Goal: Task Accomplishment & Management: Use online tool/utility

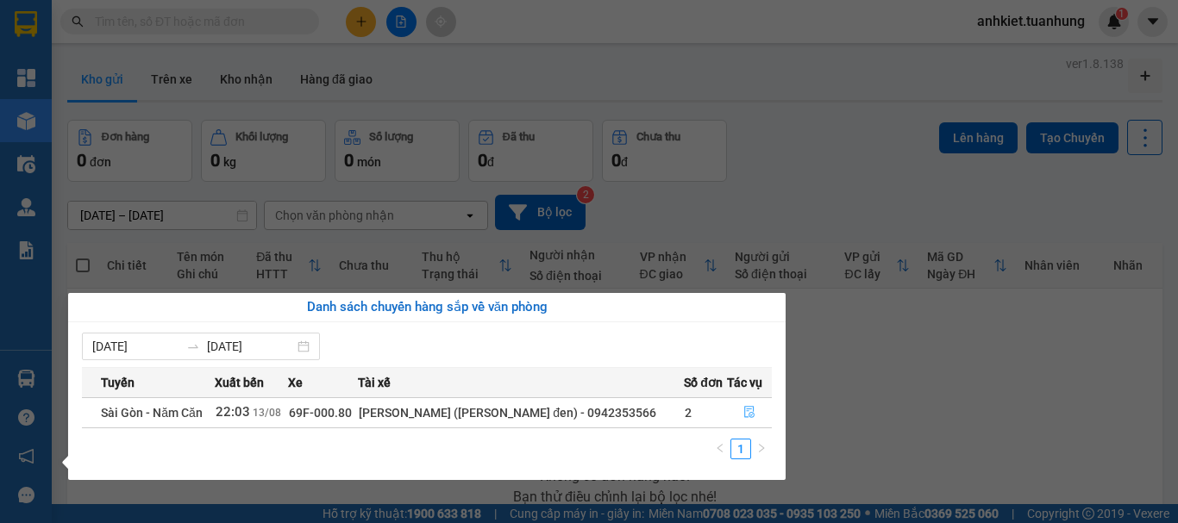
click at [744, 404] on button "button" at bounding box center [749, 413] width 43 height 28
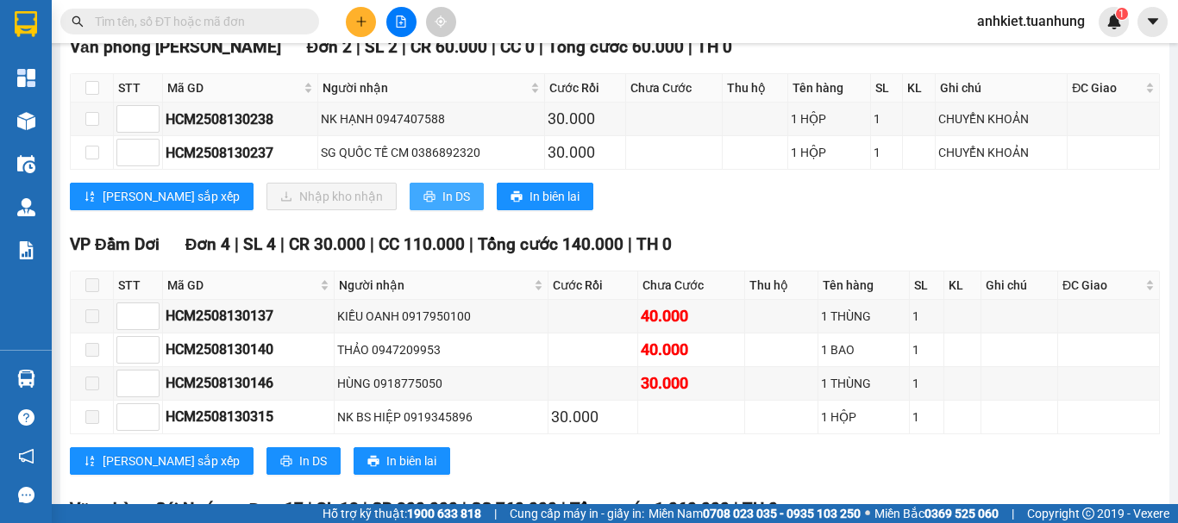
scroll to position [5690, 0]
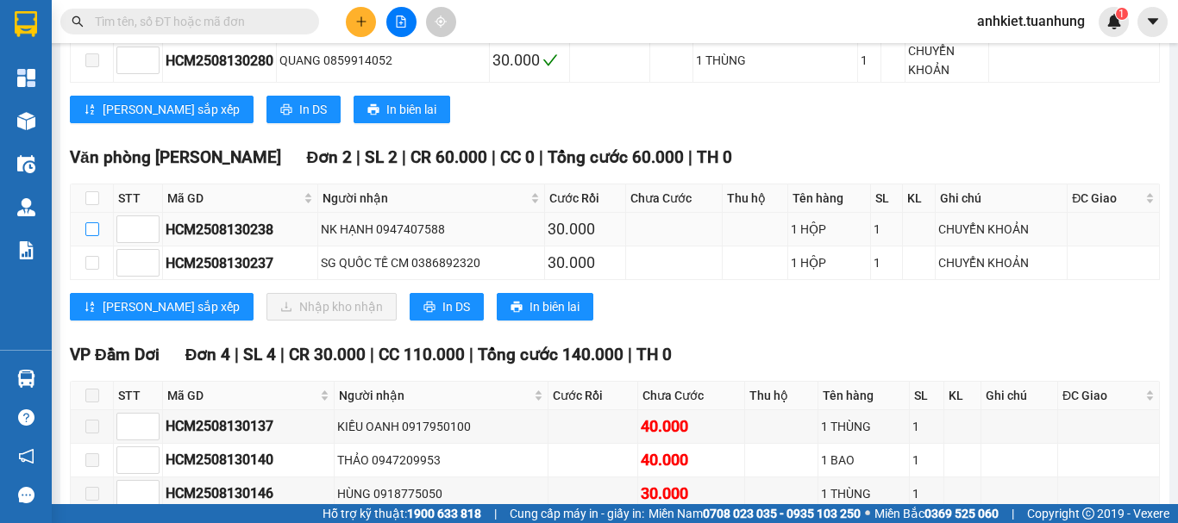
click at [91, 222] on input "checkbox" at bounding box center [92, 229] width 14 height 14
checkbox input "true"
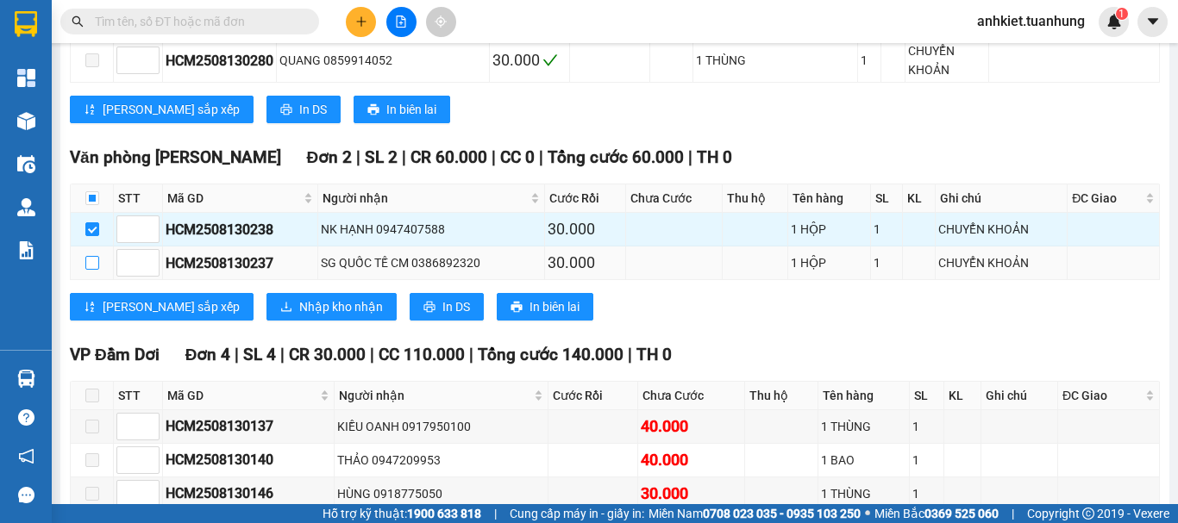
click at [91, 256] on input "checkbox" at bounding box center [92, 263] width 14 height 14
checkbox input "true"
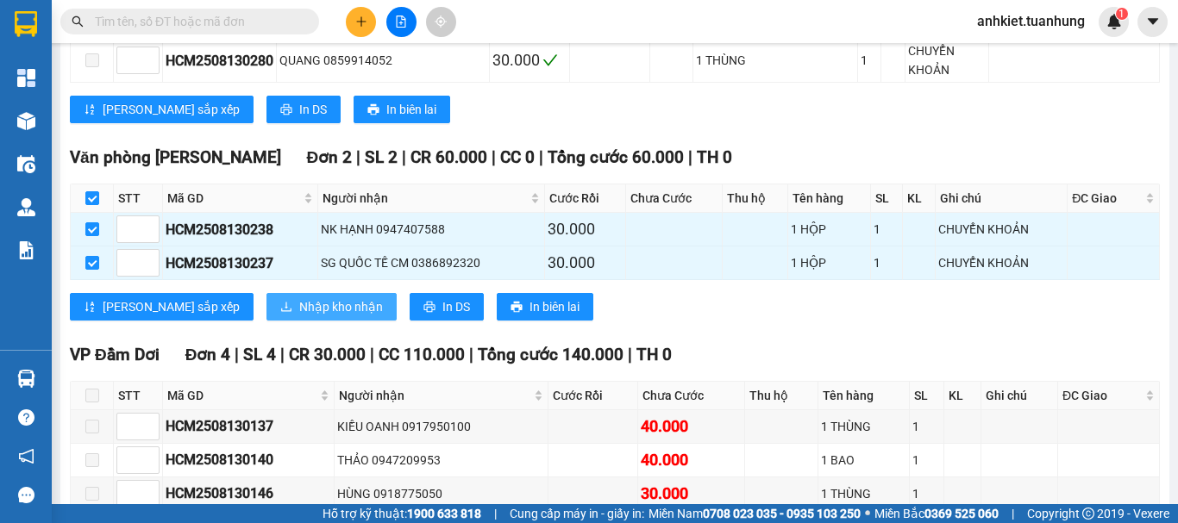
click at [299, 297] on span "Nhập kho nhận" at bounding box center [341, 306] width 84 height 19
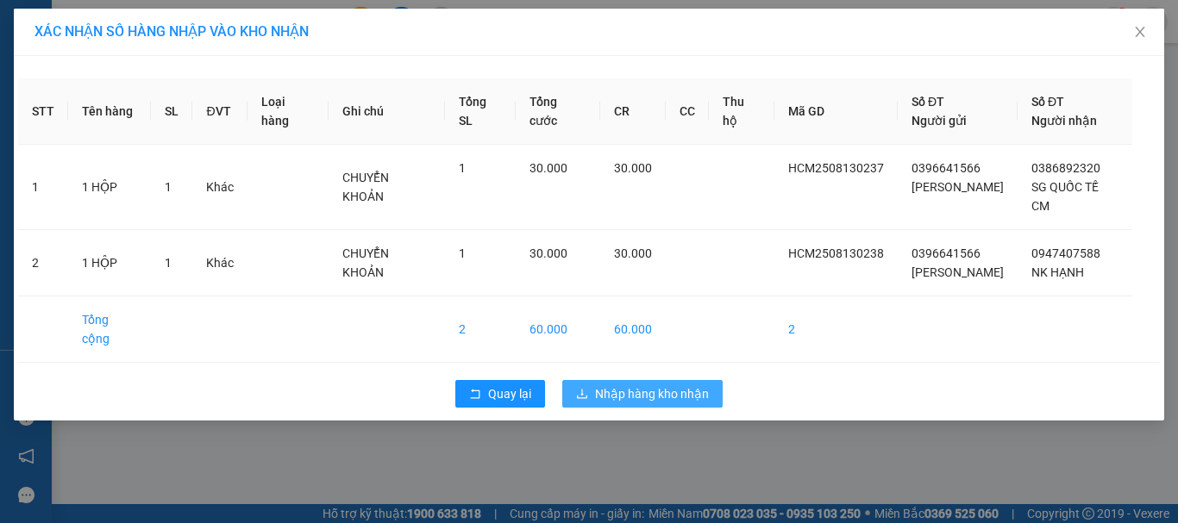
click at [647, 403] on span "Nhập hàng kho nhận" at bounding box center [652, 393] width 114 height 19
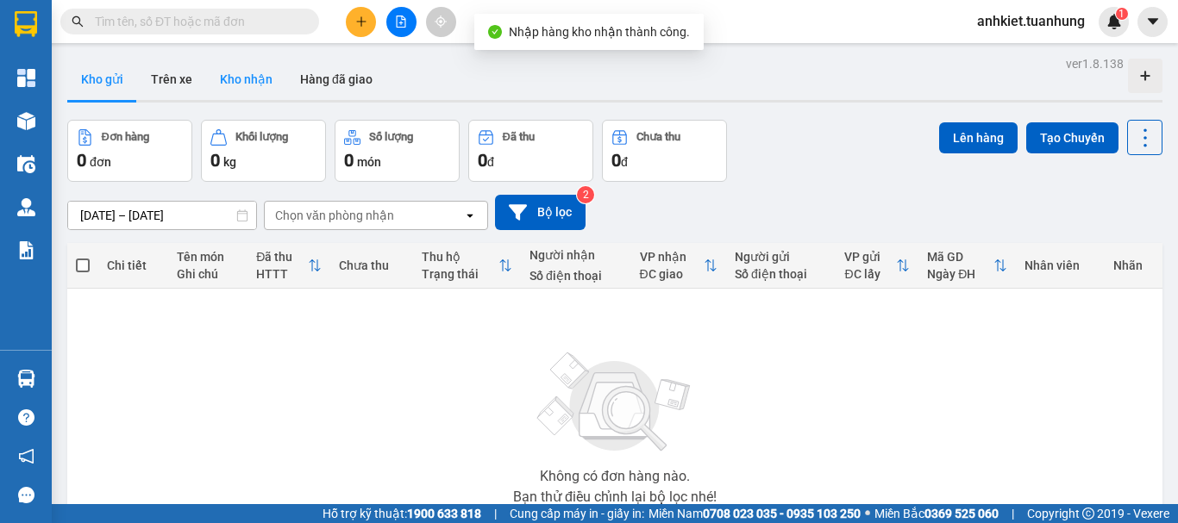
click at [227, 84] on button "Kho nhận" at bounding box center [246, 79] width 80 height 41
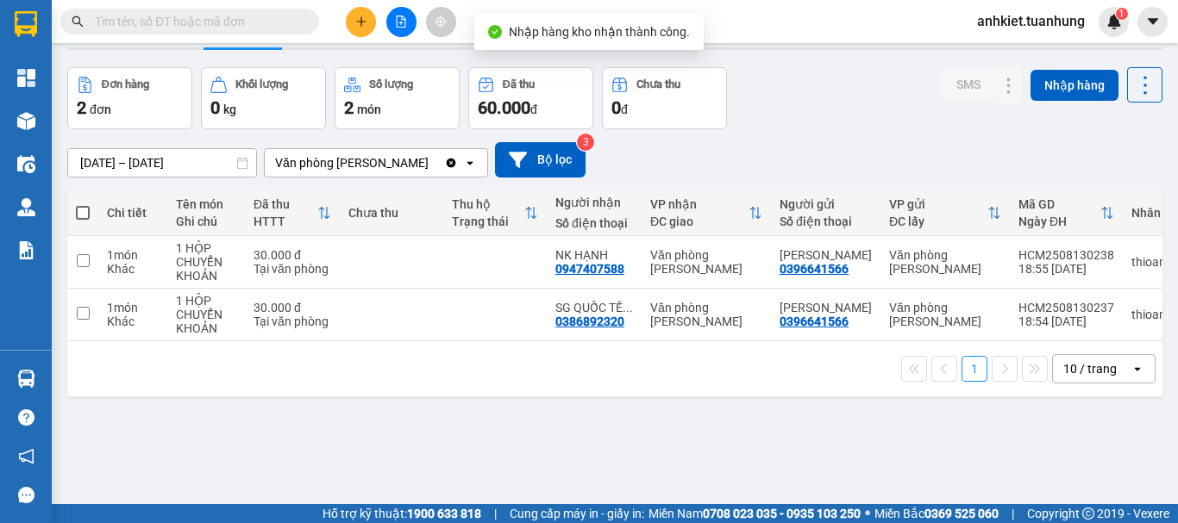
scroll to position [79, 0]
